Goal: Task Accomplishment & Management: Manage account settings

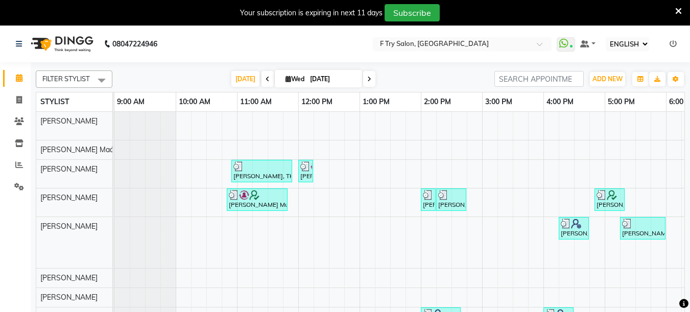
select select "ec"
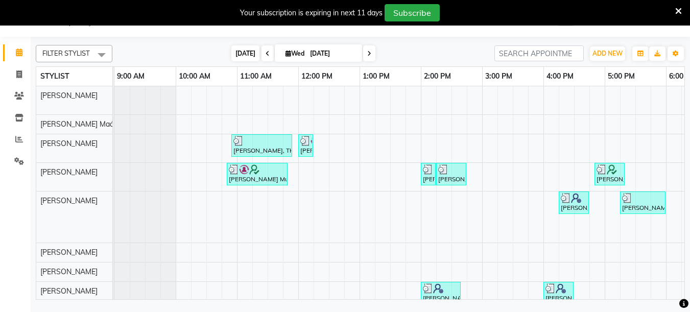
scroll to position [82, 0]
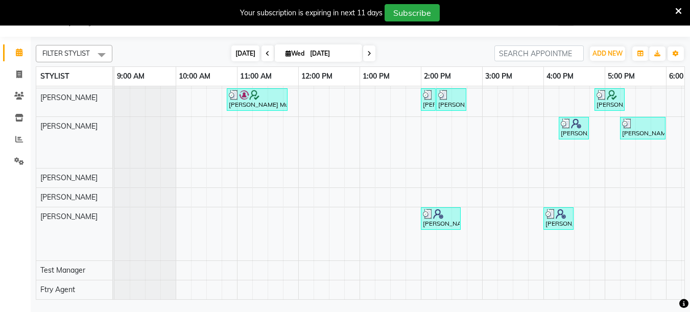
click at [233, 49] on span "[DATE]" at bounding box center [245, 53] width 28 height 16
type input "[DATE]"
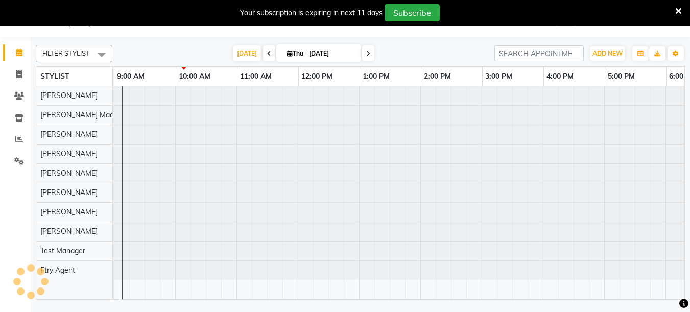
scroll to position [0, 62]
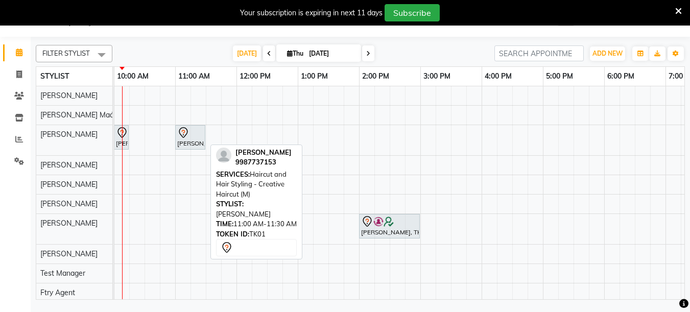
click at [191, 137] on div at bounding box center [190, 133] width 26 height 12
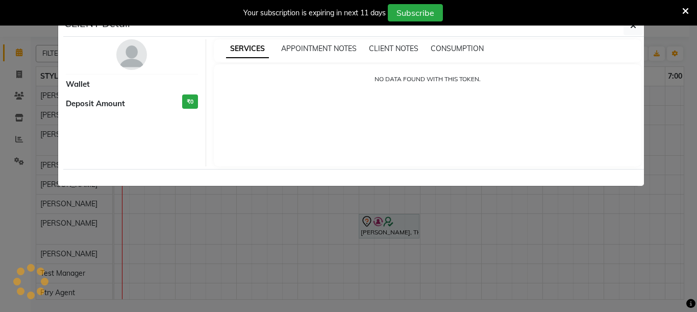
select select "7"
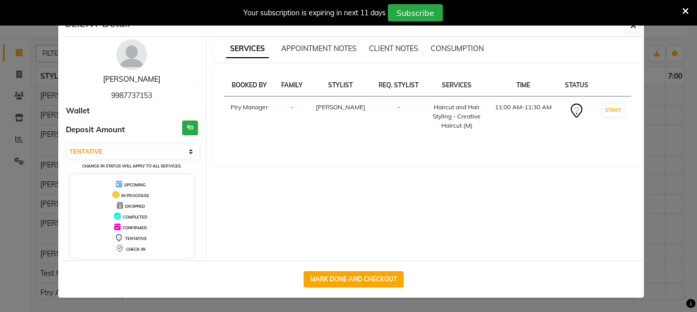
click at [136, 78] on link "[PERSON_NAME]" at bounding box center [131, 79] width 57 height 9
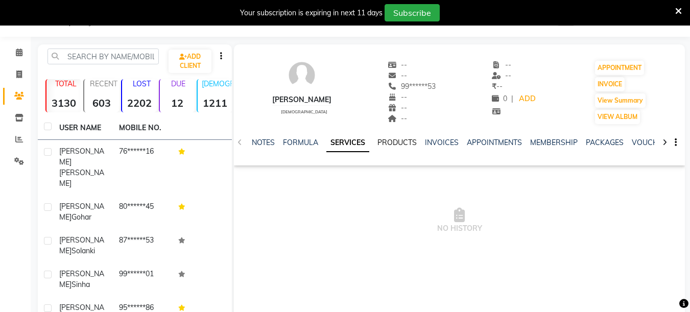
click at [399, 139] on link "PRODUCTS" at bounding box center [396, 142] width 39 height 9
click at [330, 137] on div "NOTES FORMULA SERVICES PRODUCTS INVOICES APPOINTMENTS MEMBERSHIP PACKAGES VOUCH…" at bounding box center [459, 142] width 451 height 35
click at [332, 142] on link "SERVICES" at bounding box center [327, 142] width 35 height 9
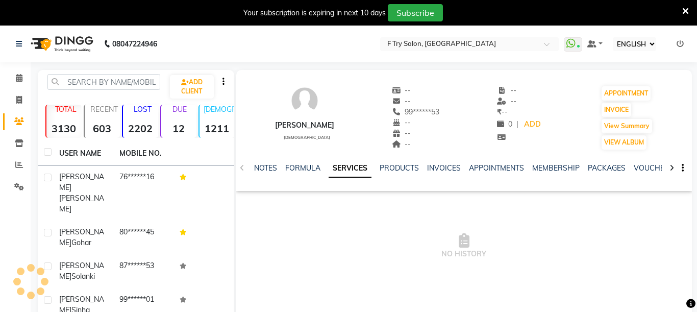
select select "ec"
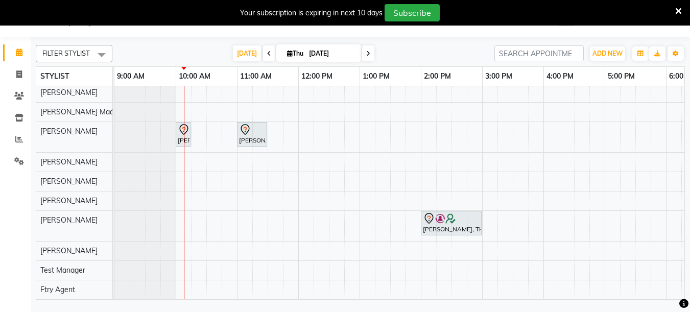
scroll to position [11, 0]
